Goal: Task Accomplishment & Management: Use online tool/utility

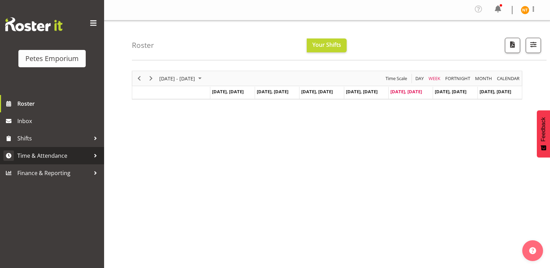
click at [37, 153] on span "Time & Attendance" at bounding box center [53, 156] width 73 height 10
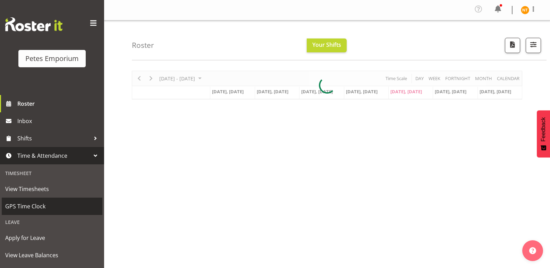
click at [22, 203] on span "GPS Time Clock" at bounding box center [52, 206] width 94 height 10
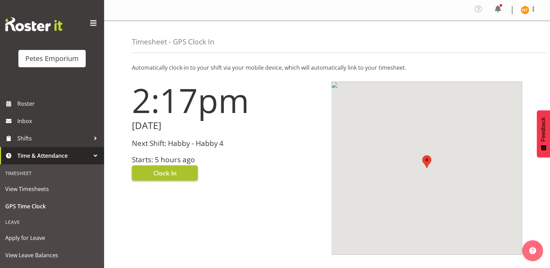
click at [162, 172] on span "Clock In" at bounding box center [164, 173] width 23 height 9
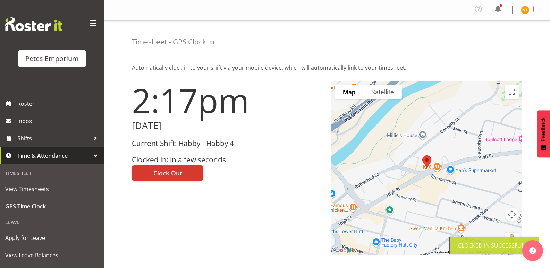
click at [522, 9] on img at bounding box center [525, 10] width 8 height 8
click at [493, 40] on link "Log Out" at bounding box center [504, 38] width 67 height 12
